Goal: Navigation & Orientation: Find specific page/section

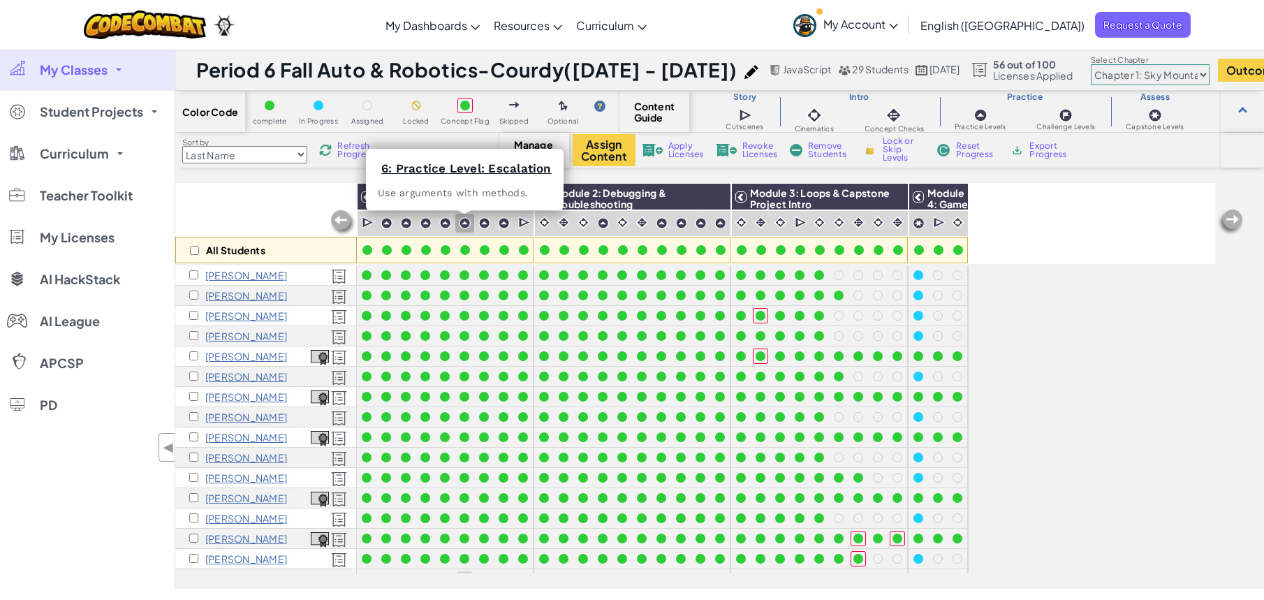
scroll to position [80, 0]
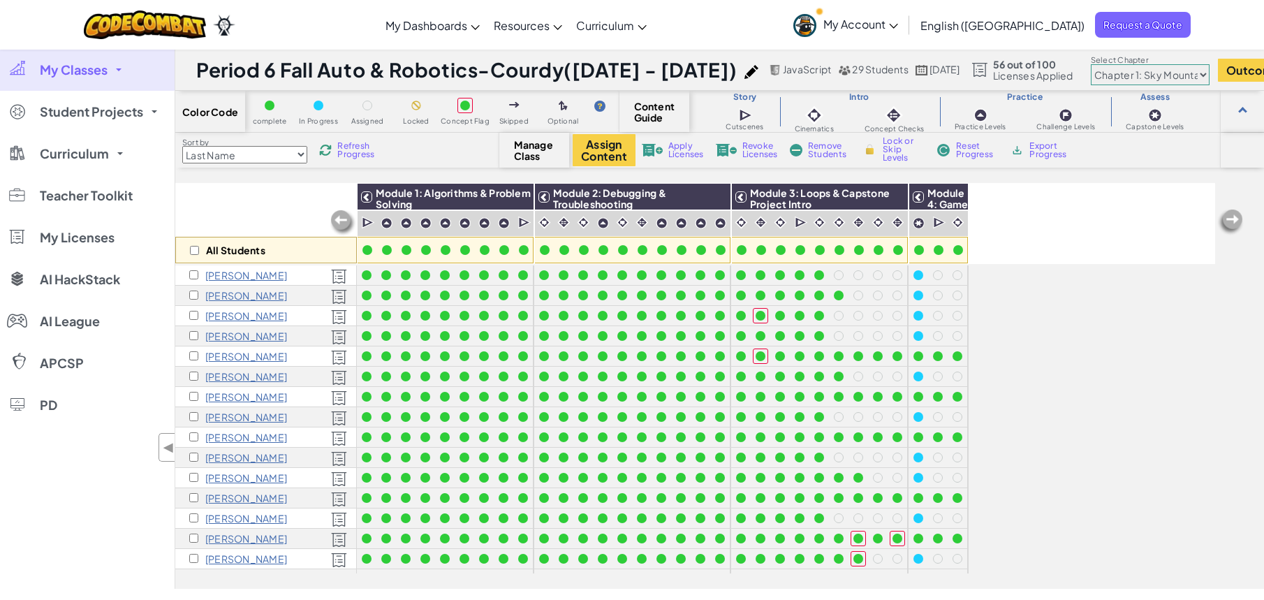
click at [94, 68] on span "My Classes" at bounding box center [74, 70] width 68 height 13
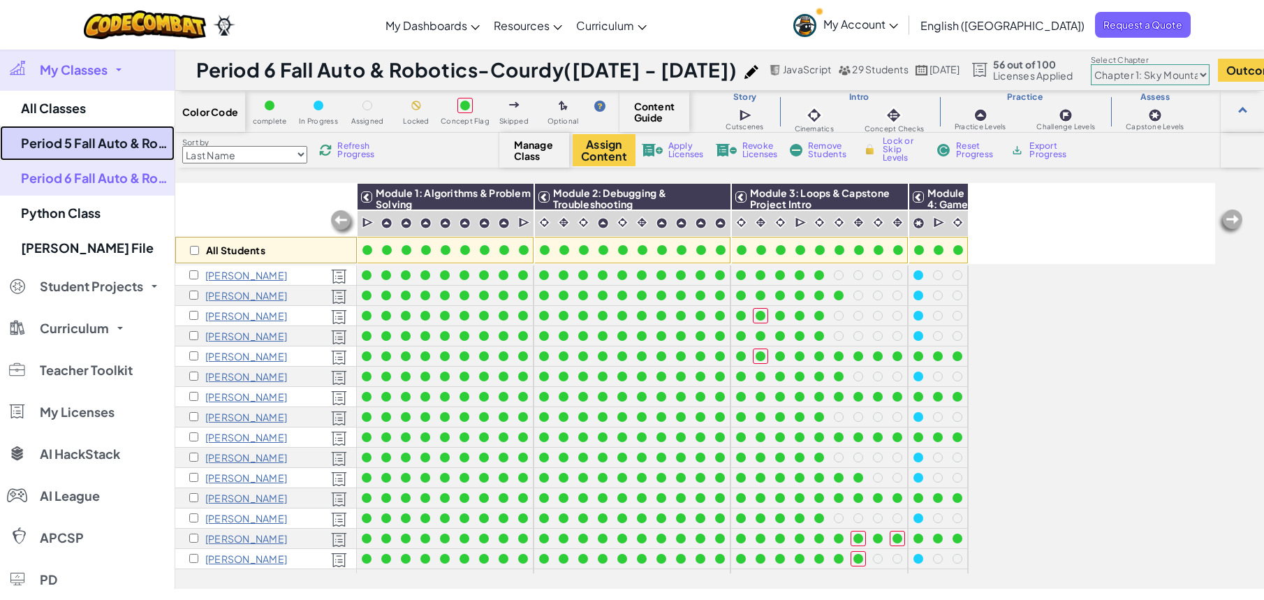
click at [78, 147] on link "Period 5 Fall Auto & Robotics-Courdy([DATE] - [DATE])" at bounding box center [87, 143] width 175 height 35
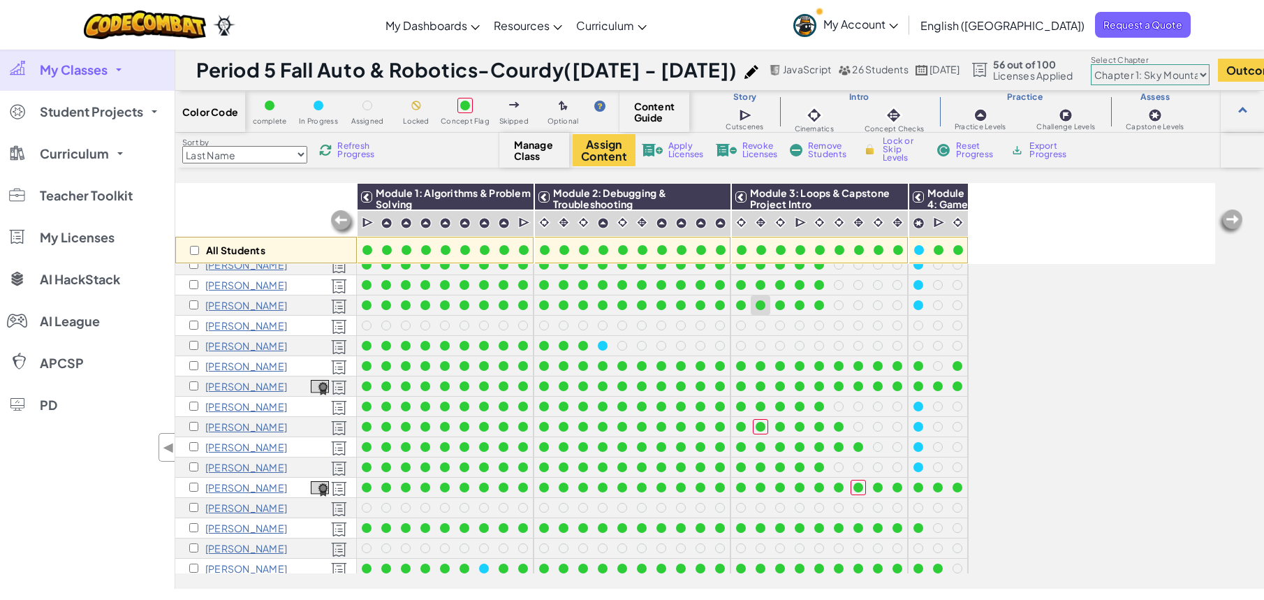
scroll to position [113, 0]
